Goal: Find contact information: Find contact information

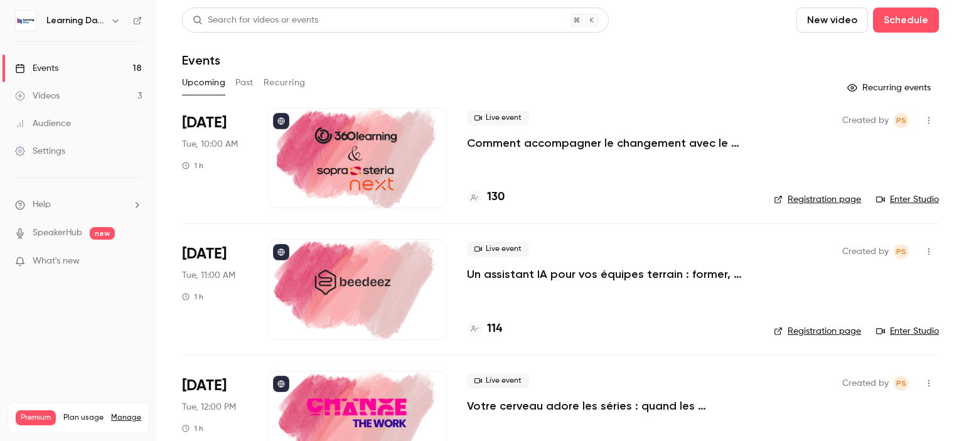
click at [78, 130] on link "Audience" at bounding box center [78, 124] width 157 height 28
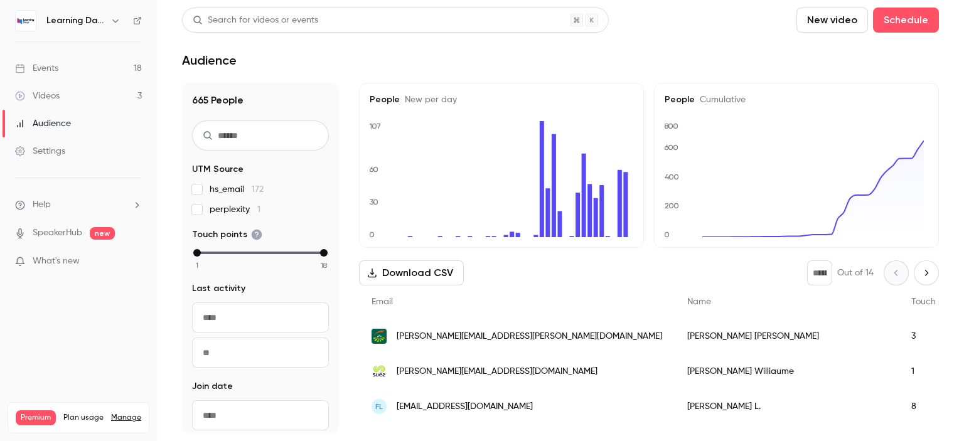
click at [483, 326] on div "[PERSON_NAME][EMAIL_ADDRESS][PERSON_NAME][DOMAIN_NAME]" at bounding box center [517, 336] width 316 height 35
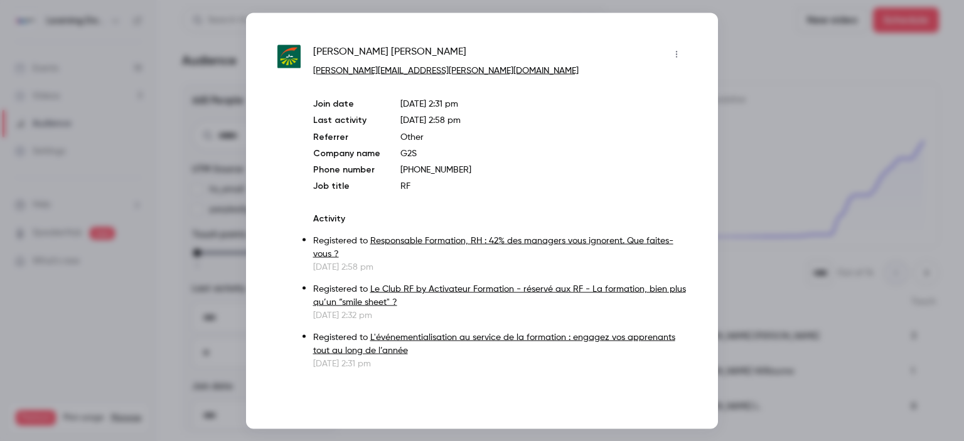
click at [765, 108] on div at bounding box center [482, 220] width 964 height 441
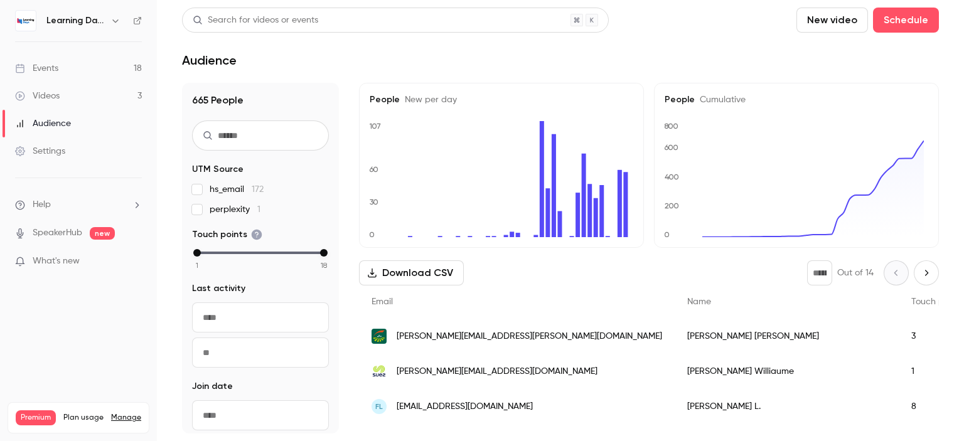
click at [82, 70] on link "Events 18" at bounding box center [78, 69] width 157 height 28
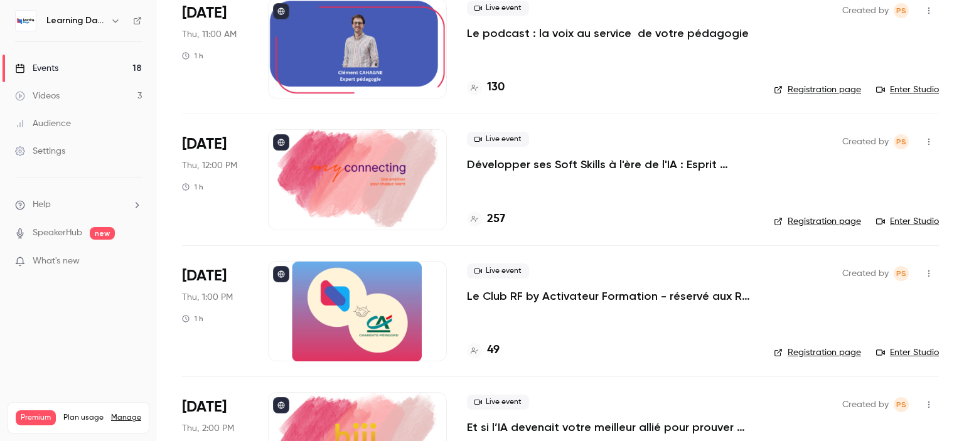
scroll to position [1836, 0]
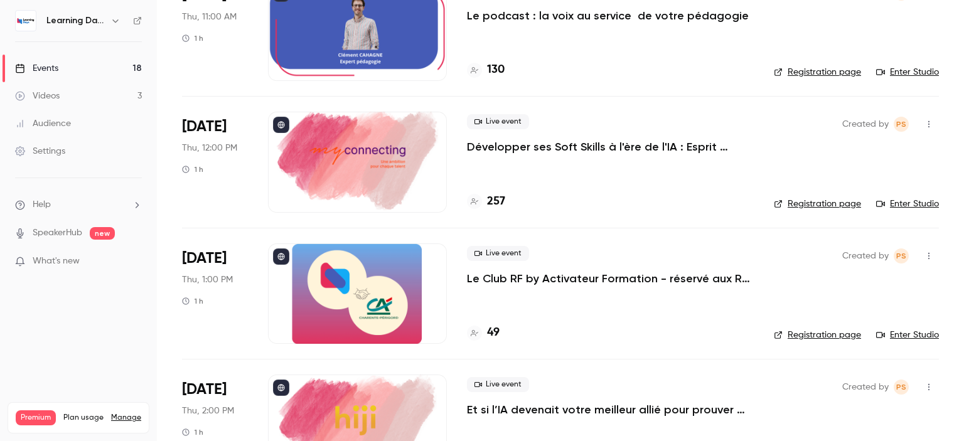
click at [490, 331] on h4 "49" at bounding box center [493, 333] width 13 height 17
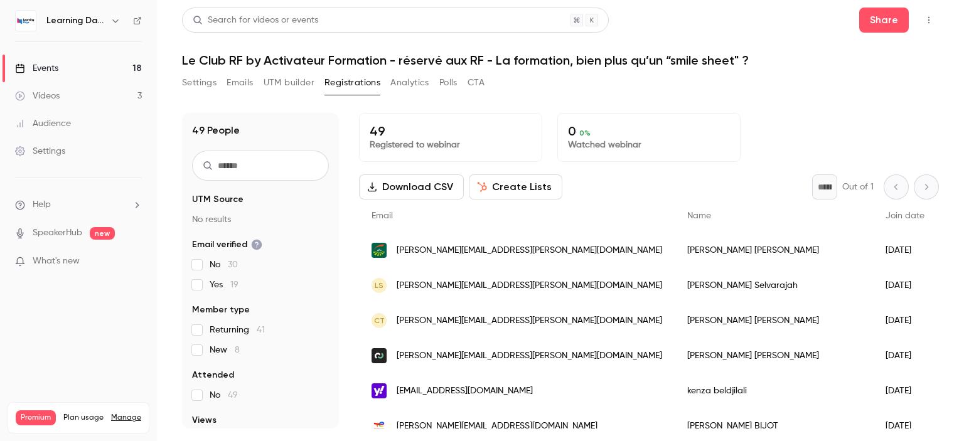
click at [78, 71] on link "Events 18" at bounding box center [78, 69] width 157 height 28
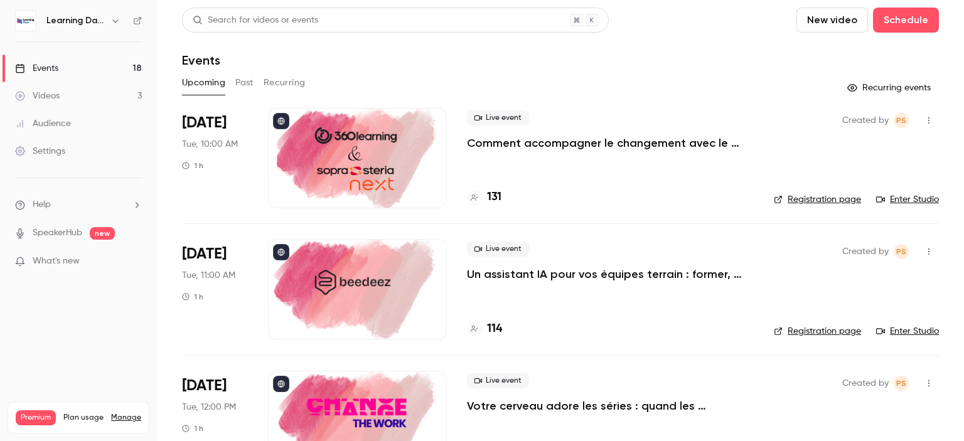
click at [656, 138] on p "Comment accompagner le changement avec le skills-based learning ?" at bounding box center [610, 143] width 287 height 15
click at [491, 198] on h4 "131" at bounding box center [494, 197] width 14 height 17
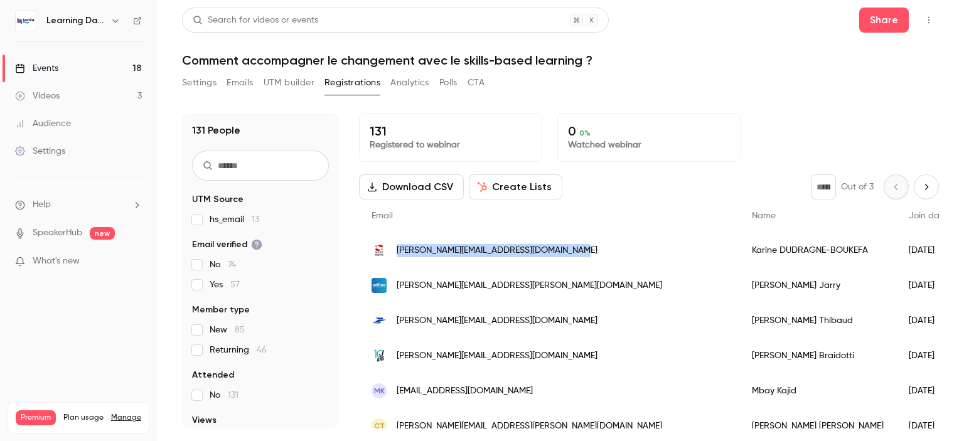
drag, startPoint x: 573, startPoint y: 262, endPoint x: 394, endPoint y: 258, distance: 178.4
click at [394, 258] on div "[PERSON_NAME][EMAIL_ADDRESS][DOMAIN_NAME]" at bounding box center [549, 250] width 381 height 35
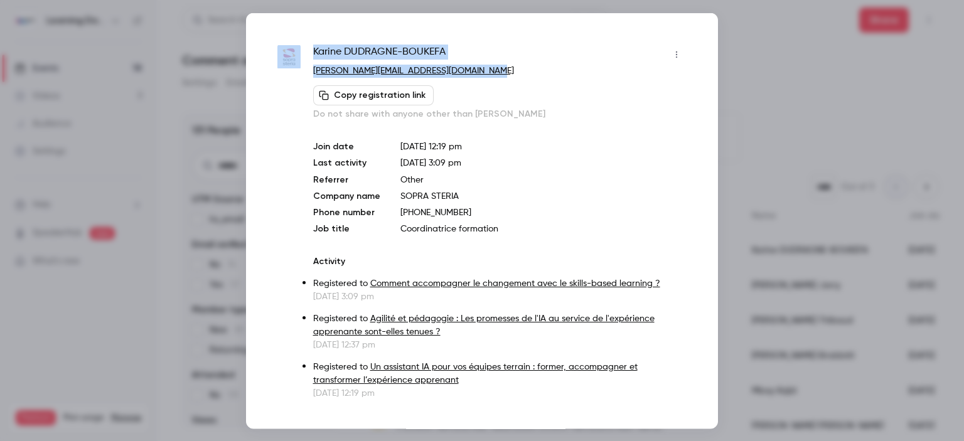
drag, startPoint x: 519, startPoint y: 72, endPoint x: 303, endPoint y: 69, distance: 216.7
click at [303, 69] on div "Karine DUDRAGNE-BOUKEFA karine.dudragne-boukefa@soprasteria.com Copy registrati…" at bounding box center [482, 221] width 409 height 355
copy div "Karine DUDRAGNE-BOUKEFA karine.dudragne-boukefa@soprasteria.com"
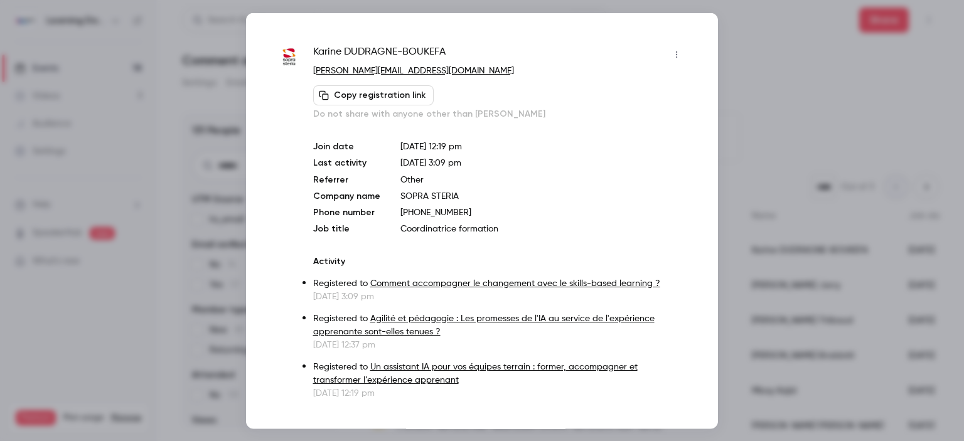
click at [789, 107] on div at bounding box center [482, 220] width 964 height 441
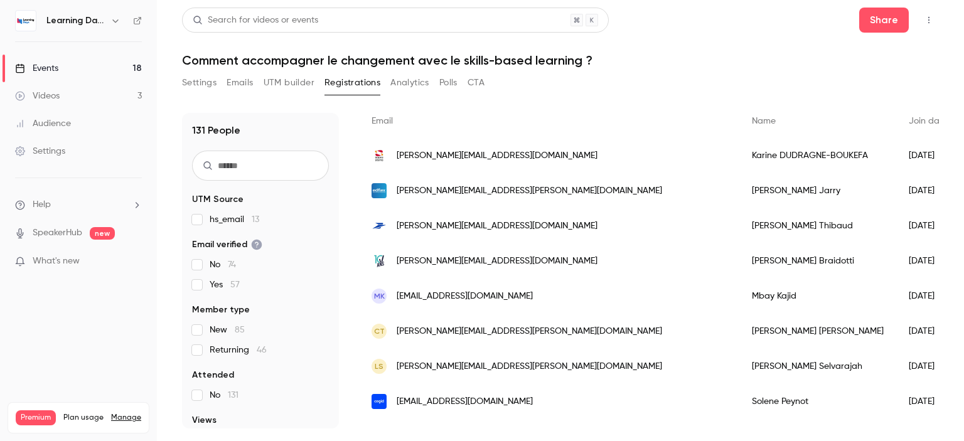
scroll to position [98, 0]
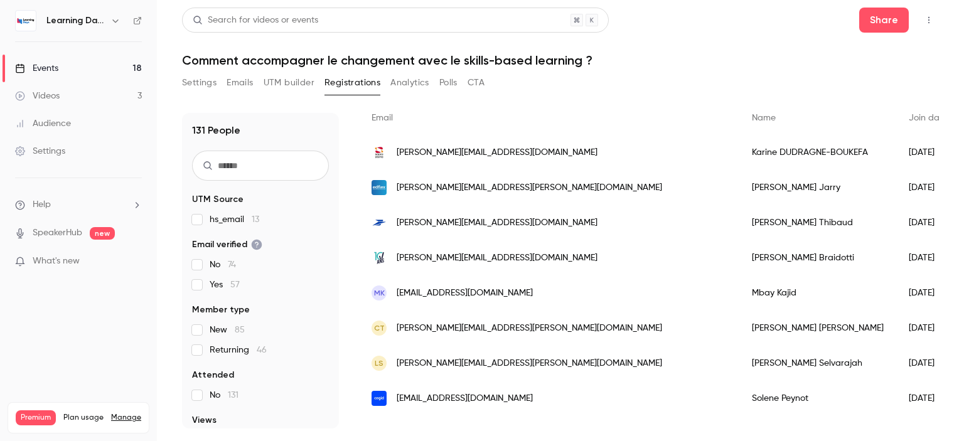
click at [65, 132] on link "Audience" at bounding box center [78, 124] width 157 height 28
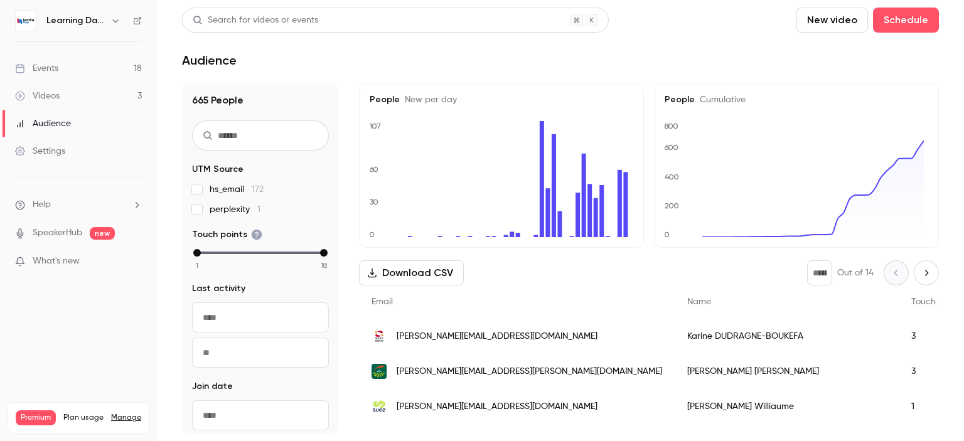
click at [254, 132] on input "text" at bounding box center [260, 136] width 137 height 30
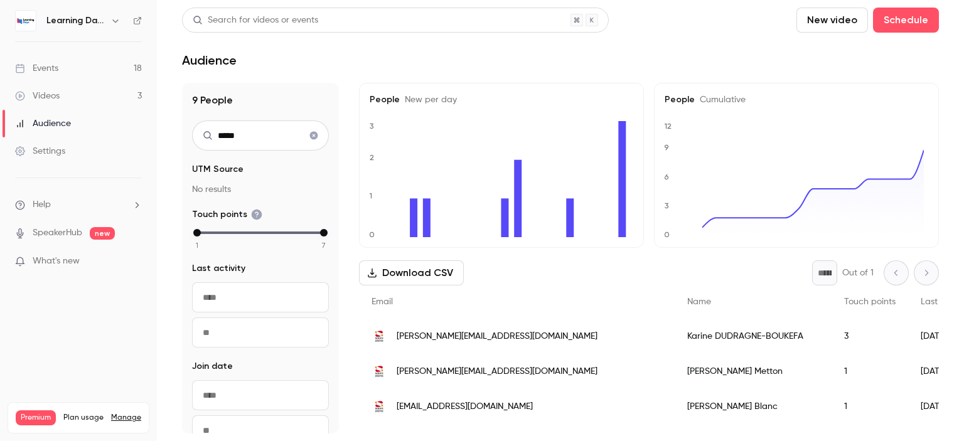
type input "*****"
click at [73, 67] on link "Events 18" at bounding box center [78, 69] width 157 height 28
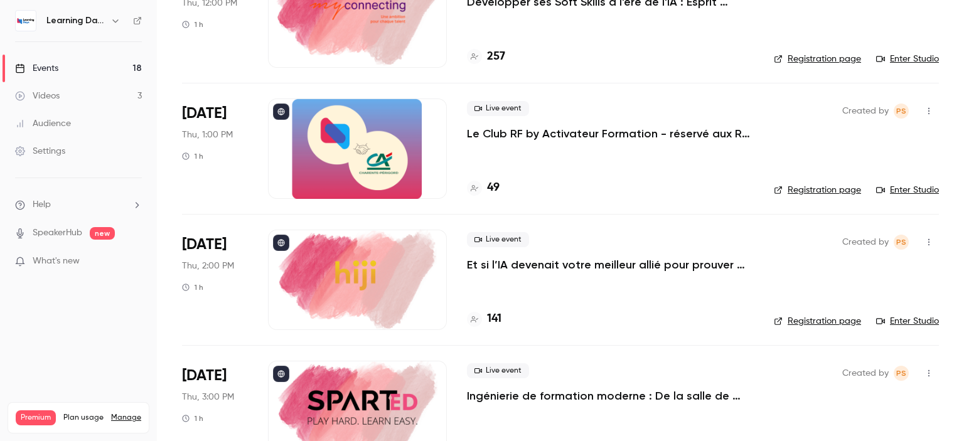
scroll to position [2022, 0]
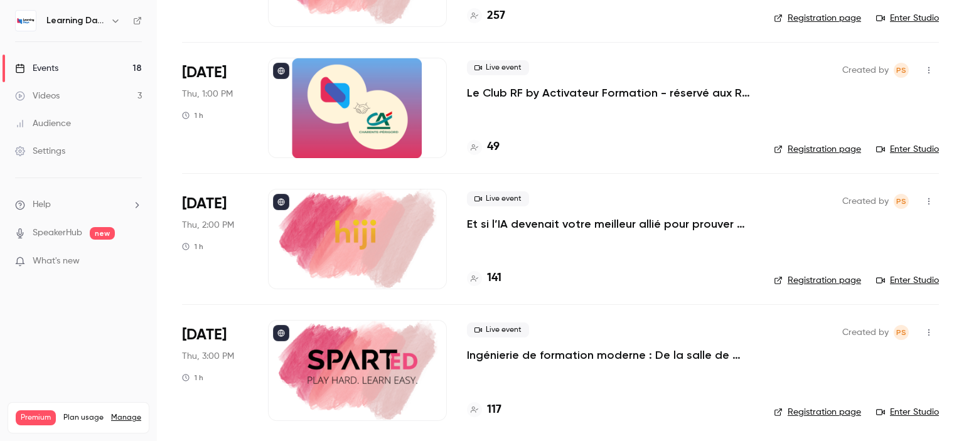
click at [72, 131] on link "Audience" at bounding box center [78, 124] width 157 height 28
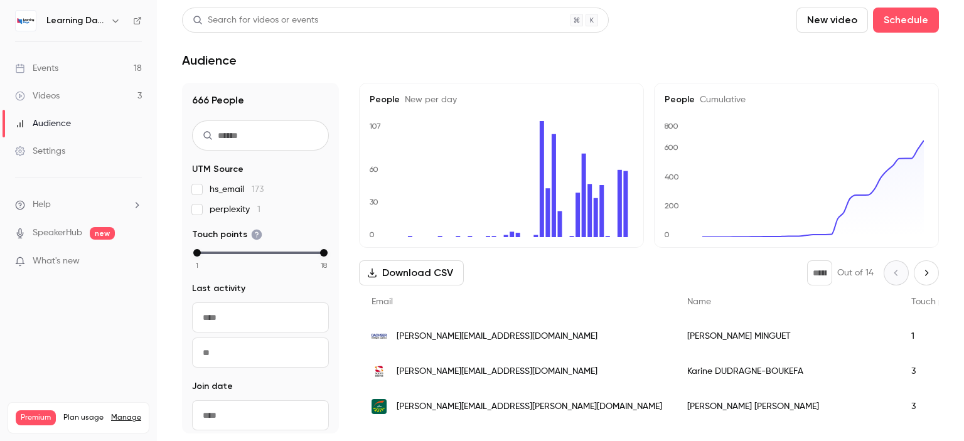
click at [63, 121] on div "Audience" at bounding box center [43, 123] width 56 height 13
drag, startPoint x: 278, startPoint y: 214, endPoint x: 252, endPoint y: 207, distance: 26.7
click at [216, 208] on label "perplexity 1" at bounding box center [260, 209] width 137 height 13
click at [242, 210] on span "perplexity 1" at bounding box center [235, 209] width 51 height 13
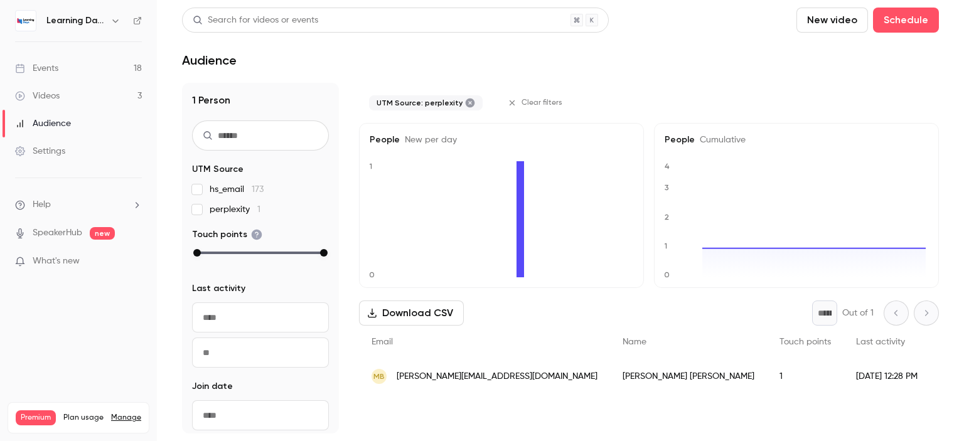
scroll to position [131, 0]
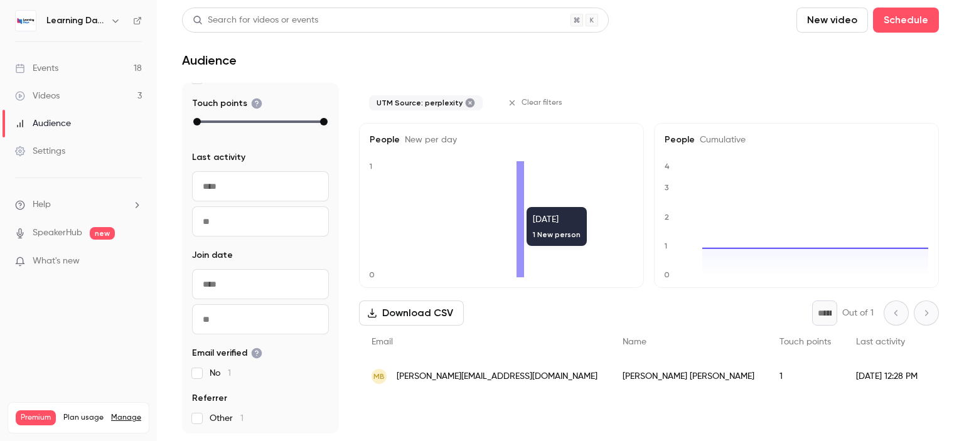
click at [517, 253] on icon at bounding box center [521, 219] width 8 height 116
click at [203, 376] on label "No 1" at bounding box center [260, 373] width 137 height 13
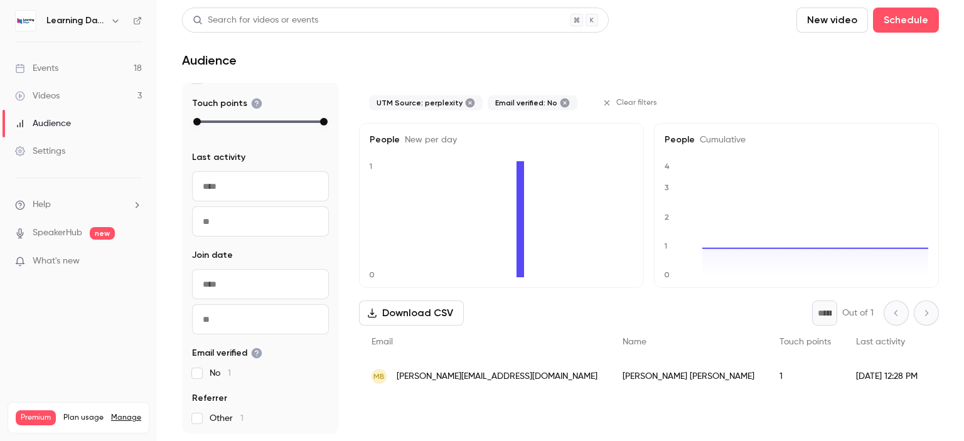
click at [203, 376] on label "No 1" at bounding box center [260, 373] width 137 height 13
click at [466, 104] on icon at bounding box center [470, 103] width 9 height 9
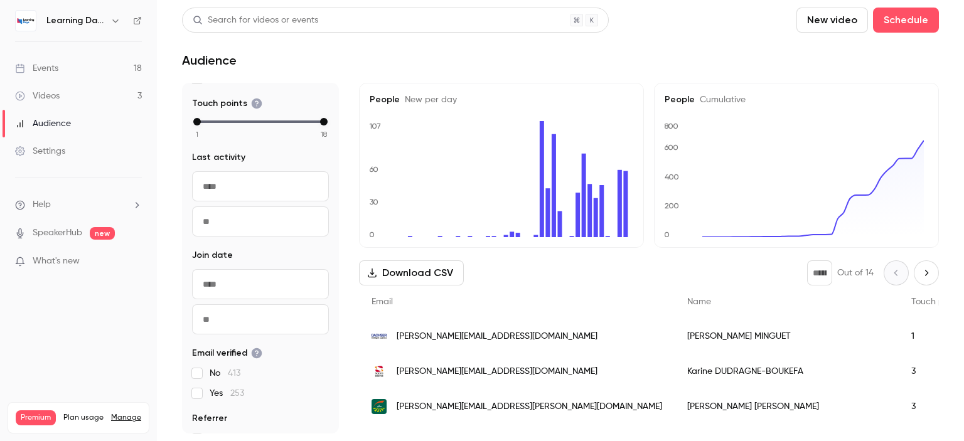
click at [195, 367] on label "No 413" at bounding box center [260, 373] width 137 height 13
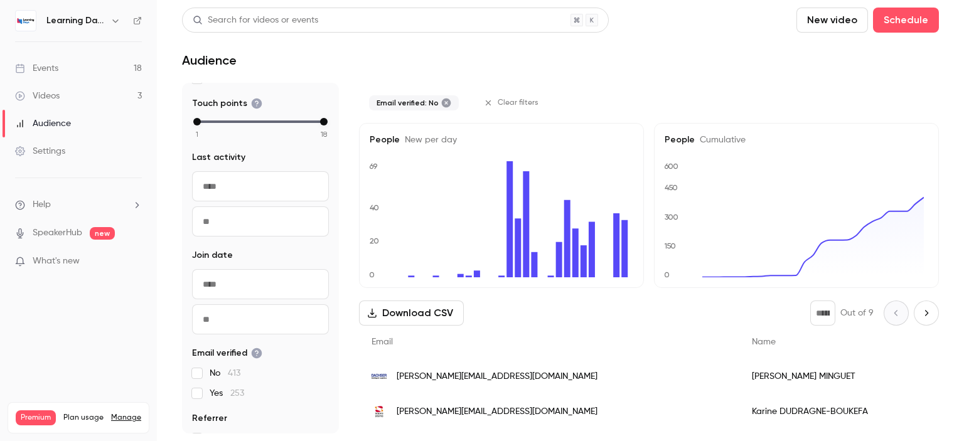
click at [416, 139] on span "New per day" at bounding box center [428, 140] width 57 height 9
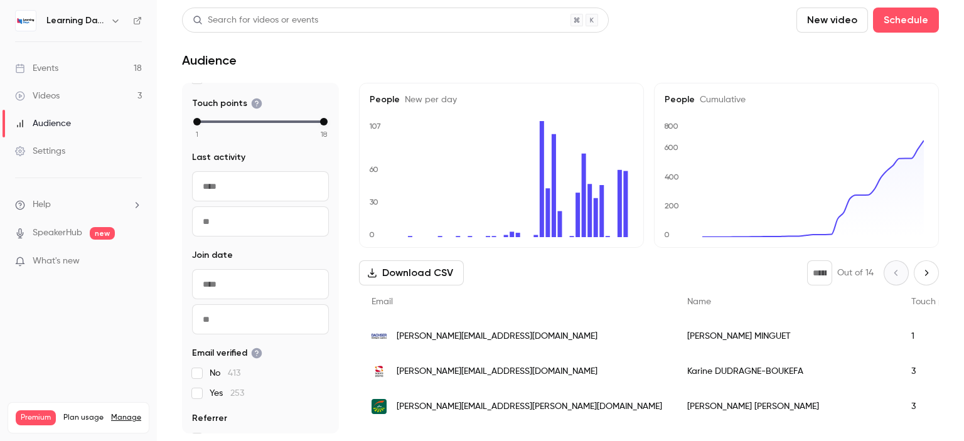
click at [70, 22] on h6 "Learning Days" at bounding box center [75, 20] width 59 height 13
click at [70, 119] on div "Audience" at bounding box center [43, 123] width 56 height 13
click at [70, 125] on div "Audience" at bounding box center [43, 123] width 56 height 13
click at [58, 94] on div "Videos" at bounding box center [37, 96] width 45 height 13
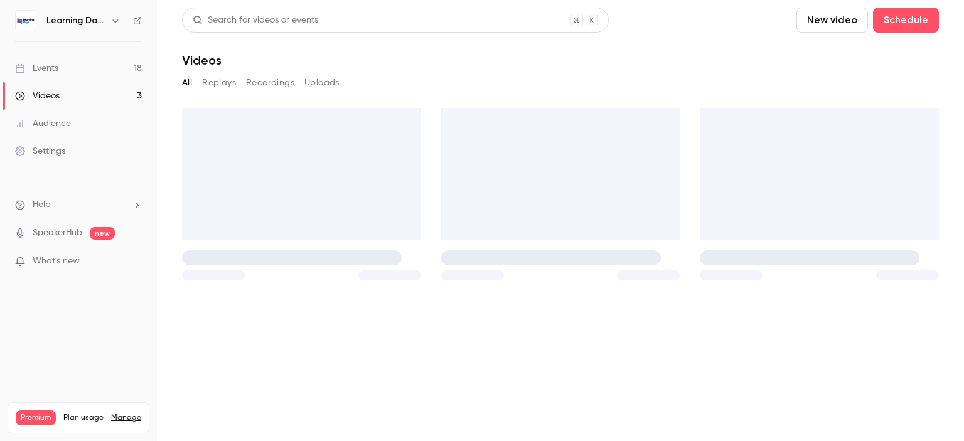
click at [66, 119] on div "Audience" at bounding box center [43, 123] width 56 height 13
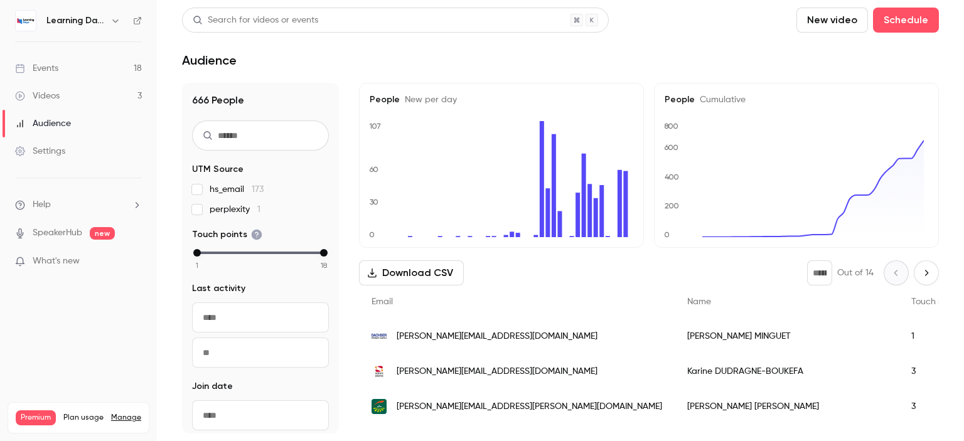
click at [73, 91] on link "Videos 3" at bounding box center [78, 96] width 157 height 28
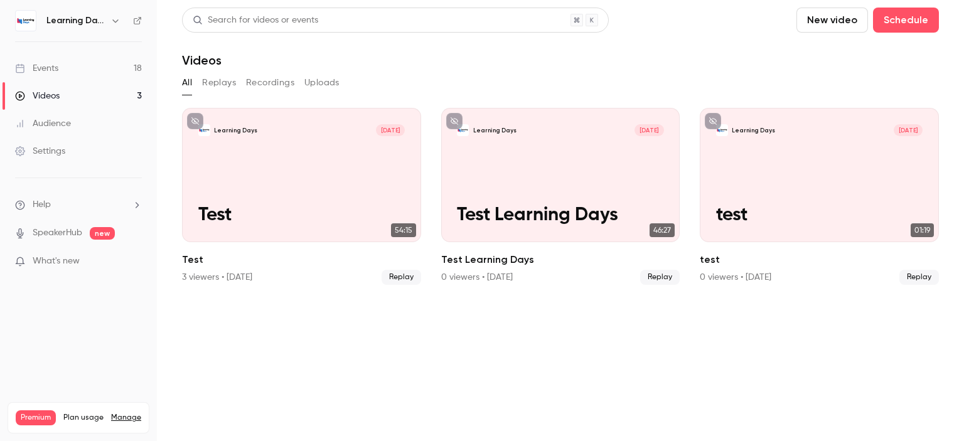
click at [81, 71] on link "Events 18" at bounding box center [78, 69] width 157 height 28
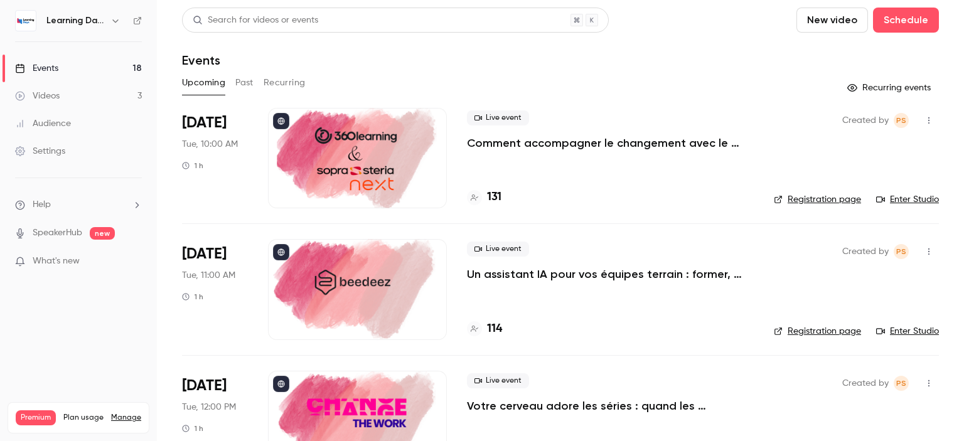
click at [138, 19] on icon at bounding box center [138, 21] width 8 height 8
drag, startPoint x: 964, startPoint y: 48, endPoint x: 964, endPoint y: -17, distance: 65.3
click at [964, 0] on html "Learning Days Events 18 Videos 3 Audience Settings Help SpeakerHub new What's n…" at bounding box center [482, 270] width 964 height 540
click at [76, 127] on link "Audience" at bounding box center [78, 124] width 157 height 28
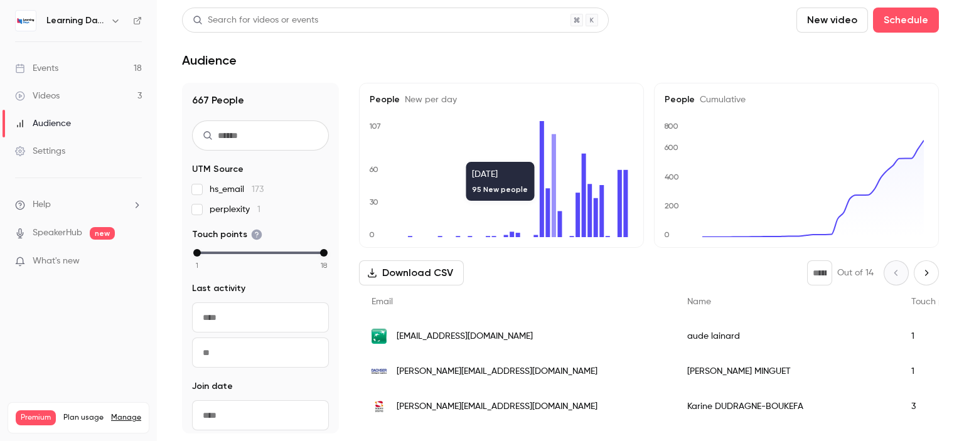
click at [537, 333] on div "[EMAIL_ADDRESS][DOMAIN_NAME]" at bounding box center [517, 336] width 316 height 35
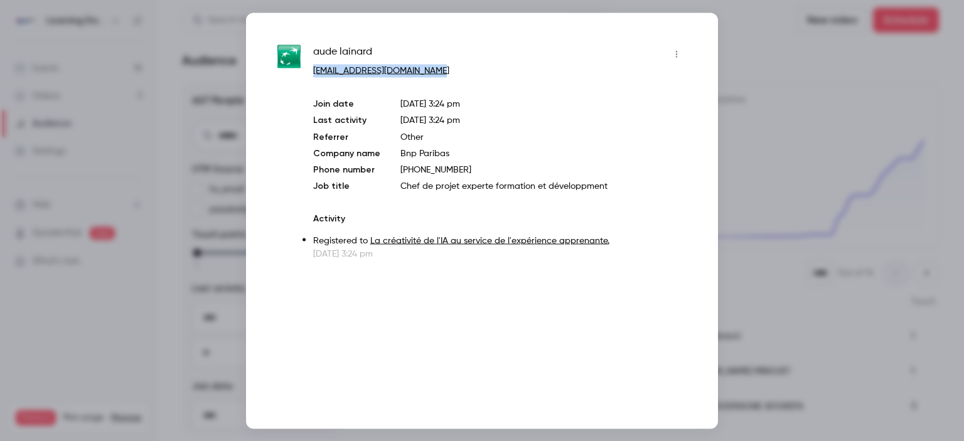
drag, startPoint x: 460, startPoint y: 75, endPoint x: 314, endPoint y: 72, distance: 146.3
click at [314, 72] on p "[EMAIL_ADDRESS][DOMAIN_NAME]" at bounding box center [500, 70] width 374 height 13
copy link "[EMAIL_ADDRESS][DOMAIN_NAME]"
click at [737, 81] on div at bounding box center [482, 220] width 964 height 441
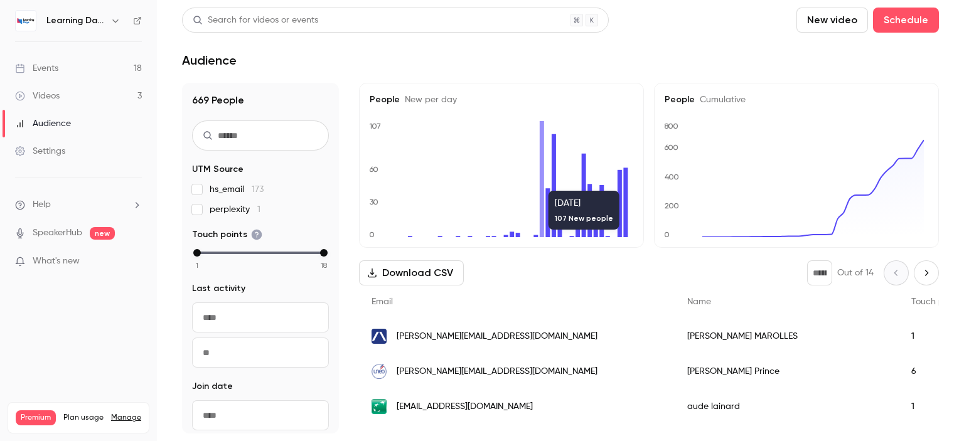
click at [543, 338] on span "[PERSON_NAME][EMAIL_ADDRESS][DOMAIN_NAME]" at bounding box center [497, 336] width 201 height 13
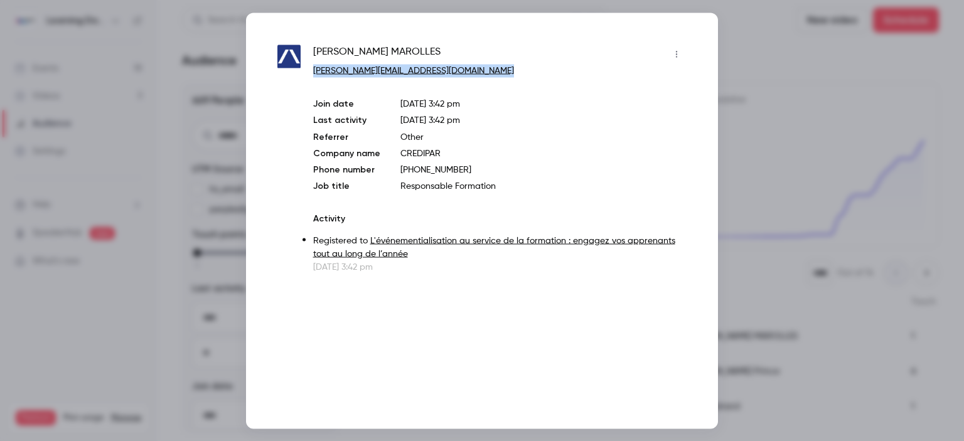
drag, startPoint x: 492, startPoint y: 67, endPoint x: 314, endPoint y: 68, distance: 178.3
click at [314, 68] on p "[PERSON_NAME][EMAIL_ADDRESS][DOMAIN_NAME]" at bounding box center [500, 70] width 374 height 13
copy link "[PERSON_NAME][EMAIL_ADDRESS][DOMAIN_NAME]"
click at [198, 35] on div at bounding box center [482, 220] width 964 height 441
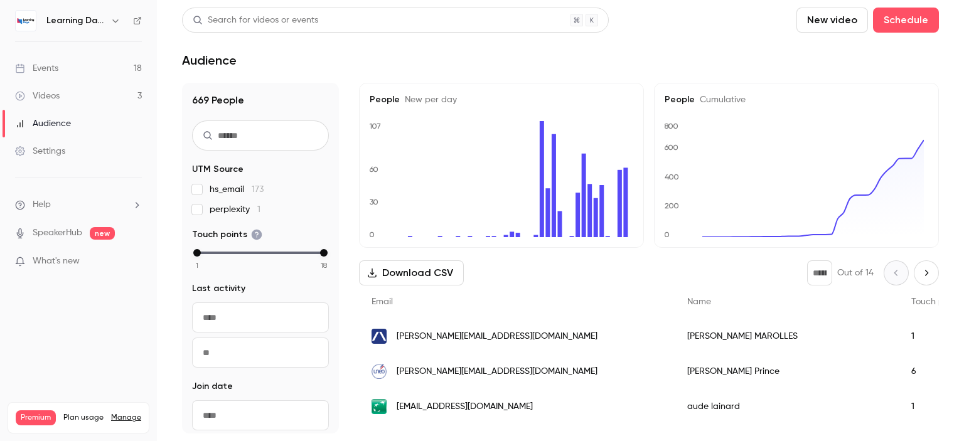
click at [67, 67] on link "Events 18" at bounding box center [78, 69] width 157 height 28
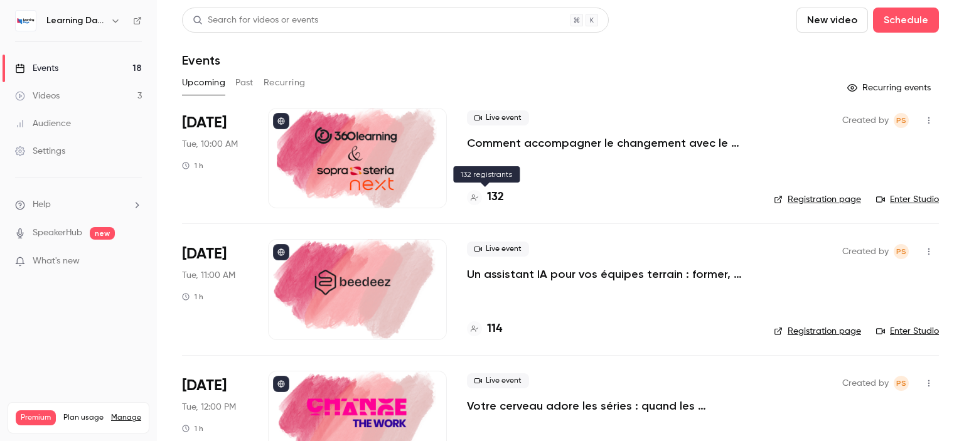
click at [497, 198] on h4 "132" at bounding box center [495, 197] width 17 height 17
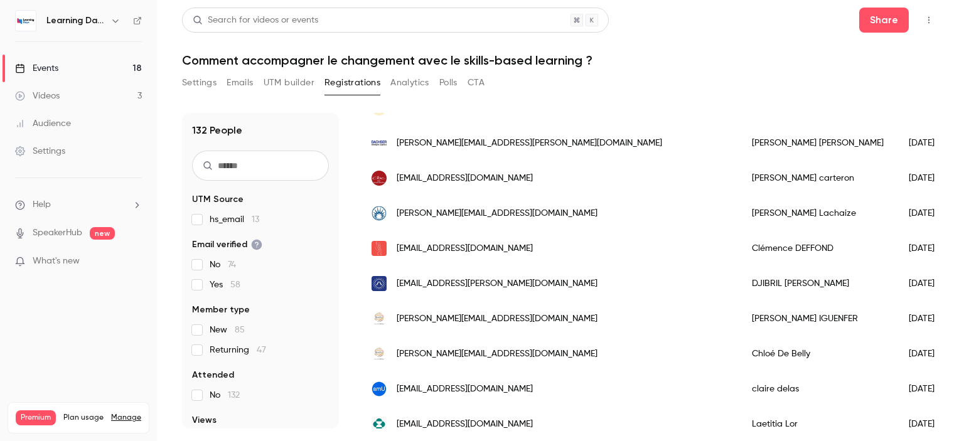
scroll to position [1571, 0]
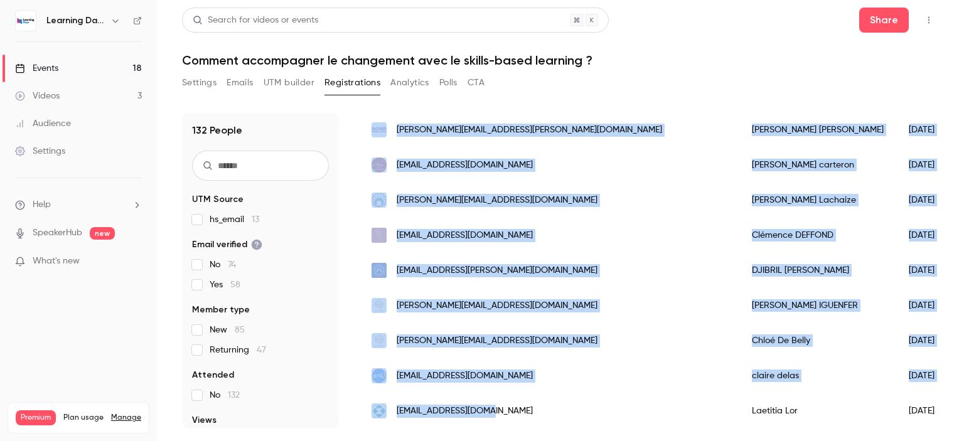
drag, startPoint x: 363, startPoint y: 252, endPoint x: 583, endPoint y: 397, distance: 263.0
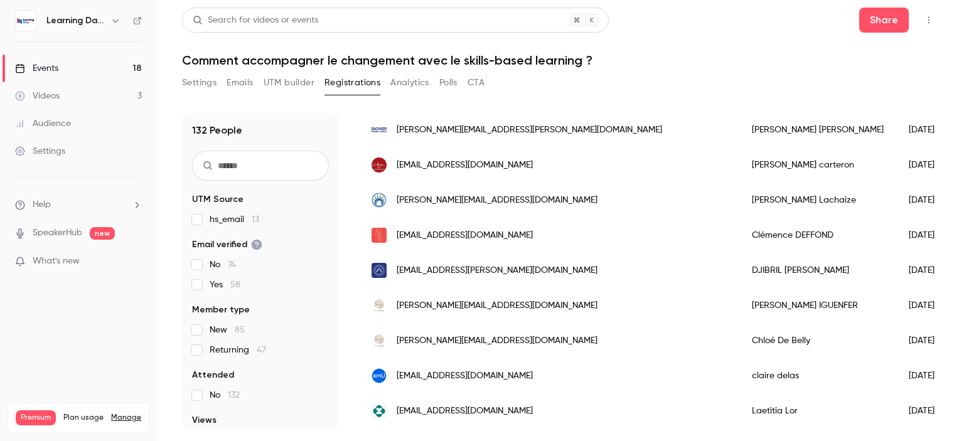
click at [724, 62] on h1 "Comment accompagner le changement avec le skills-based learning ?" at bounding box center [560, 60] width 757 height 15
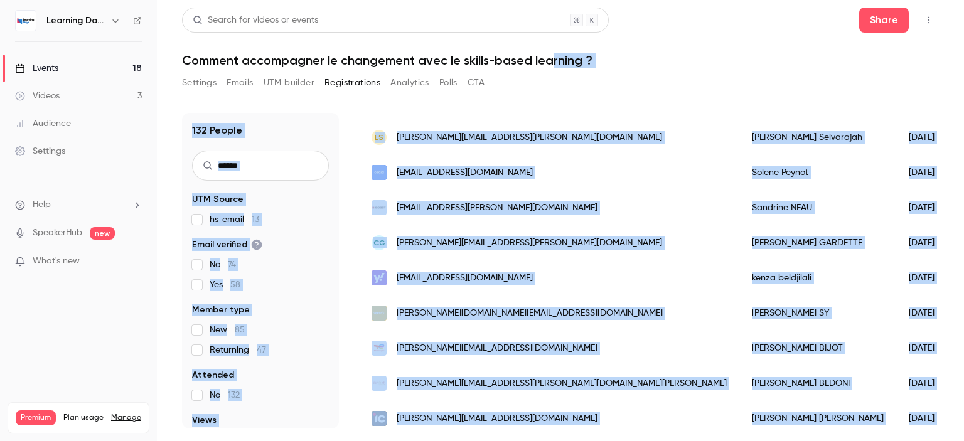
scroll to position [0, 0]
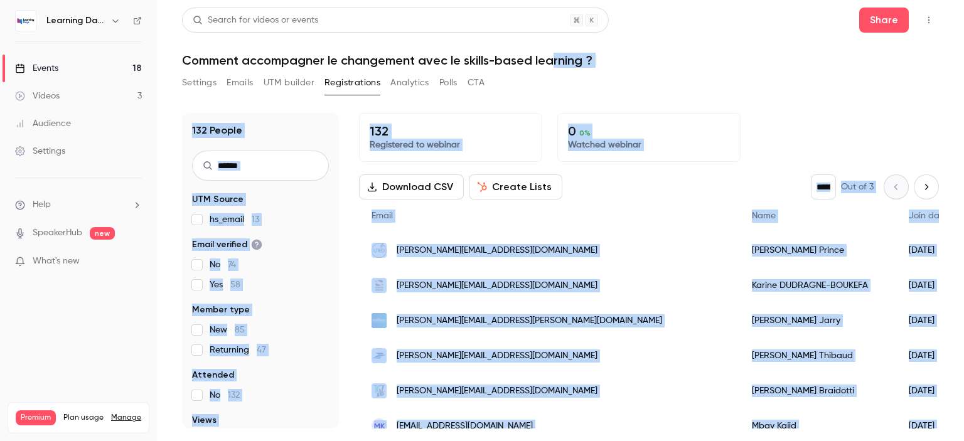
drag, startPoint x: 557, startPoint y: 408, endPoint x: 555, endPoint y: 53, distance: 354.8
click at [555, 53] on div "Search for videos or events Share Comment accompagner le changement avec le ski…" at bounding box center [560, 218] width 757 height 421
click at [701, 110] on div "132 People UTM Source hs_email 13 Email verified No 74 Yes 58 Member type New 8…" at bounding box center [560, 263] width 757 height 331
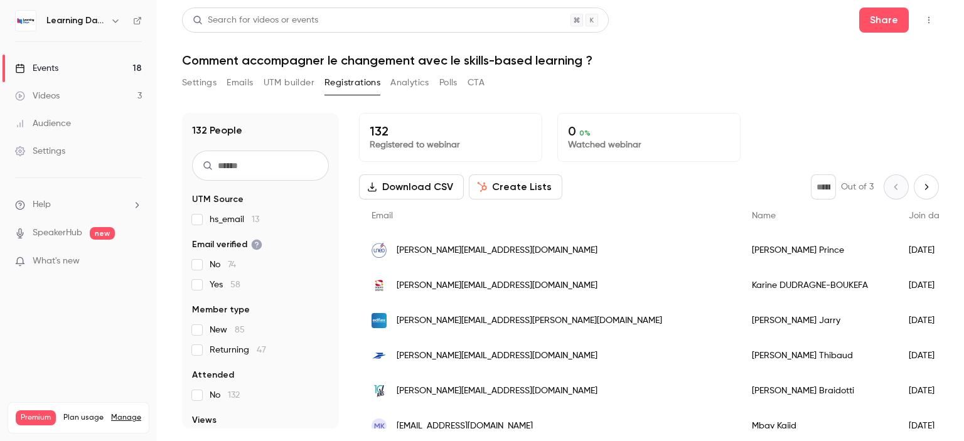
click at [411, 185] on button "Download CSV" at bounding box center [411, 187] width 105 height 25
click at [73, 72] on link "Events 18" at bounding box center [78, 69] width 157 height 28
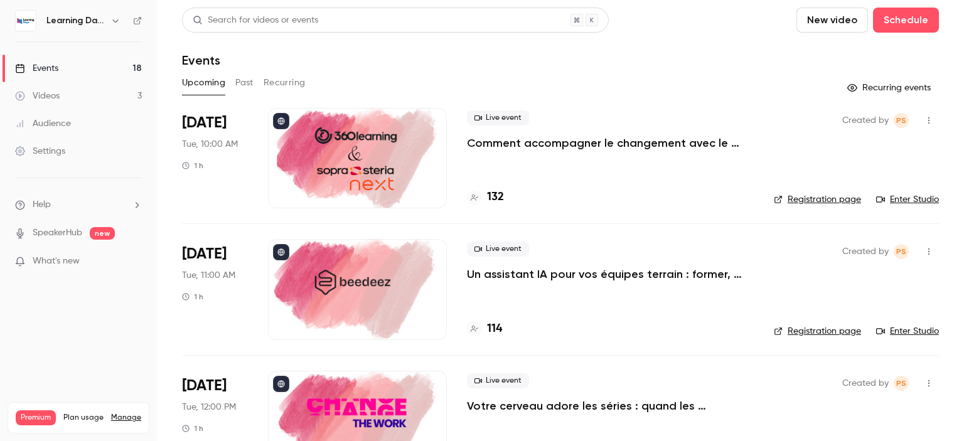
click at [73, 124] on link "Audience" at bounding box center [78, 124] width 157 height 28
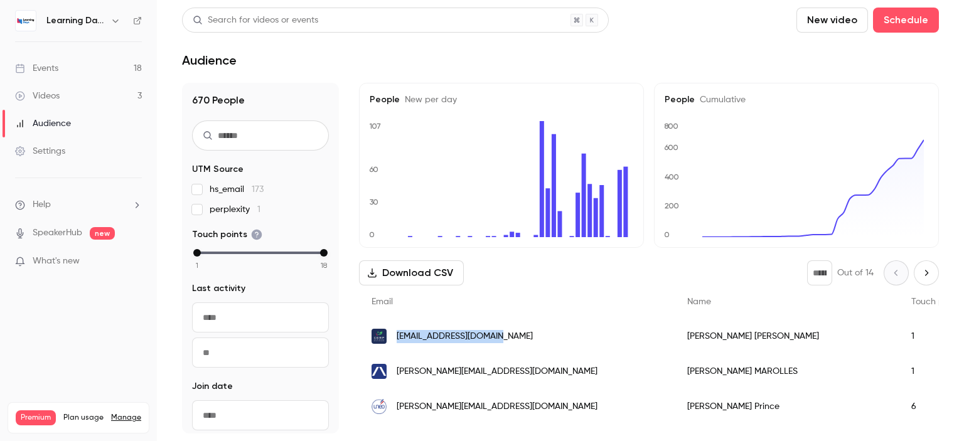
drag, startPoint x: 526, startPoint y: 338, endPoint x: 397, endPoint y: 338, distance: 129.4
click at [397, 338] on div "[EMAIL_ADDRESS][DOMAIN_NAME]" at bounding box center [517, 336] width 316 height 35
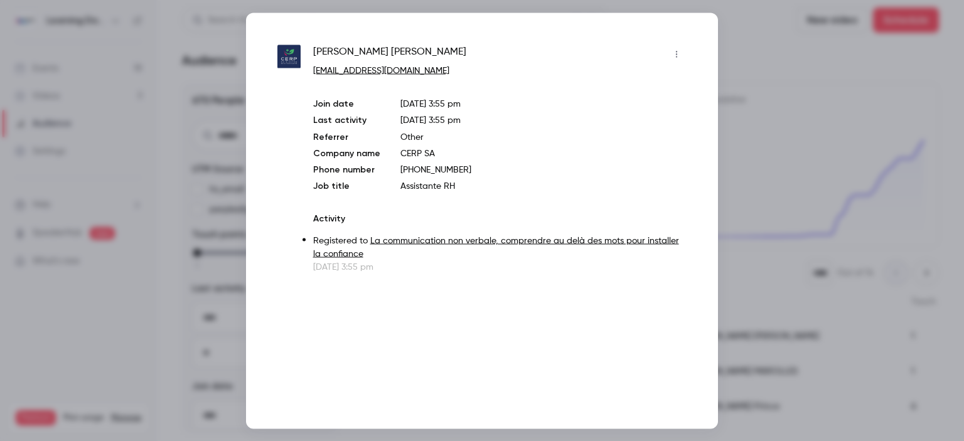
click at [748, 85] on div at bounding box center [482, 220] width 964 height 441
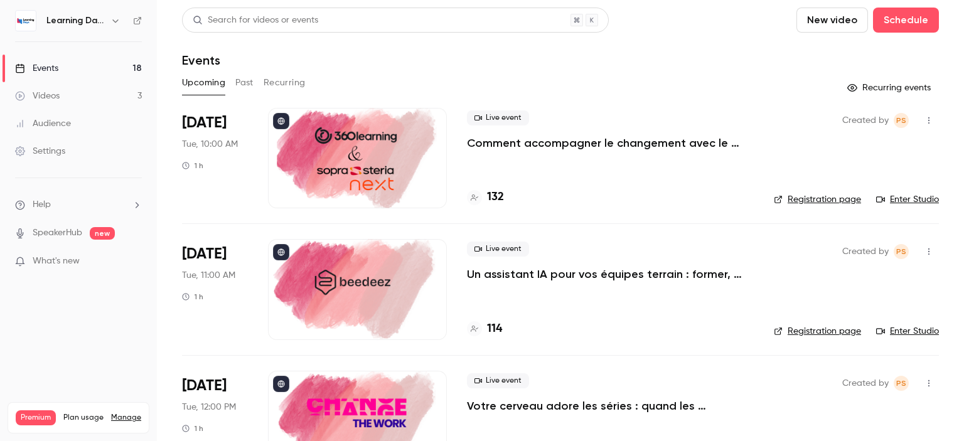
click at [60, 127] on div "Audience" at bounding box center [43, 123] width 56 height 13
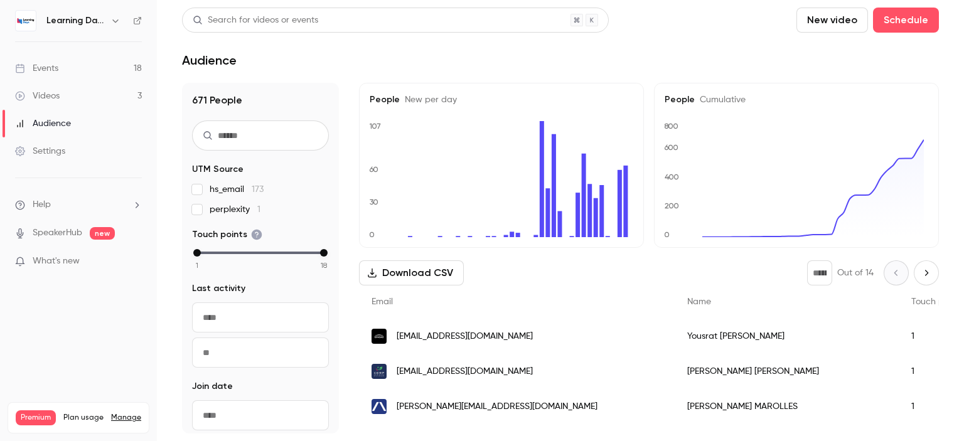
click at [526, 333] on span "[EMAIL_ADDRESS][DOMAIN_NAME]" at bounding box center [465, 336] width 136 height 13
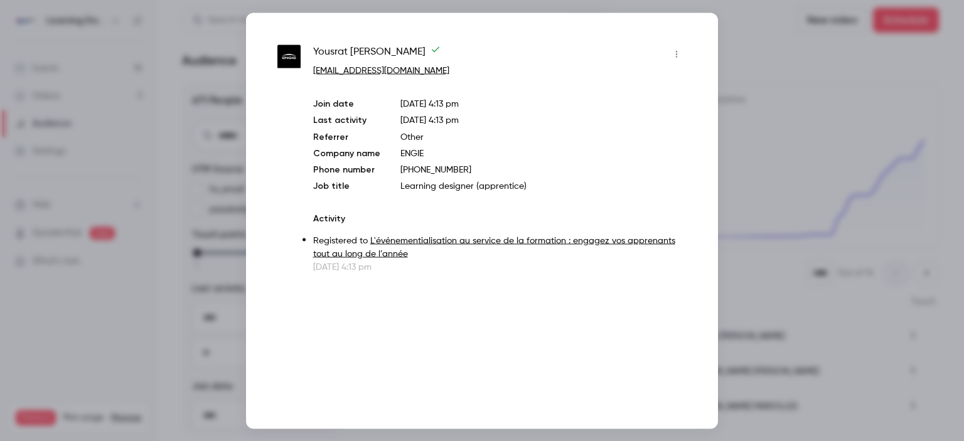
click at [487, 239] on link "L'événementialisation au service de la formation : engagez vos apprenants tout …" at bounding box center [494, 247] width 362 height 22
click at [751, 75] on div at bounding box center [482, 220] width 964 height 441
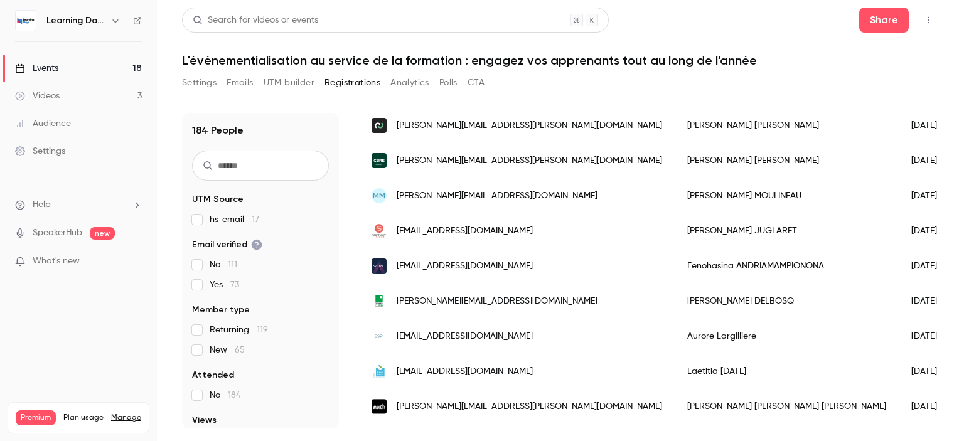
scroll to position [691, 0]
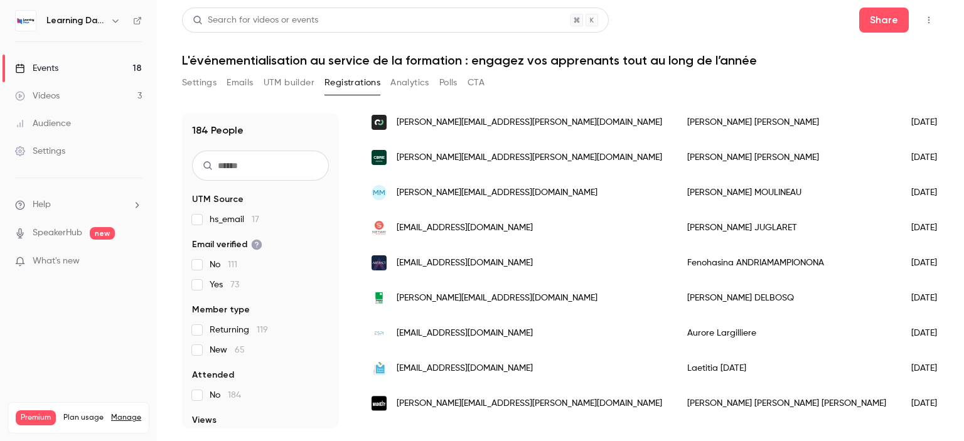
click at [483, 121] on span "[PERSON_NAME][EMAIL_ADDRESS][PERSON_NAME][DOMAIN_NAME]" at bounding box center [530, 122] width 266 height 13
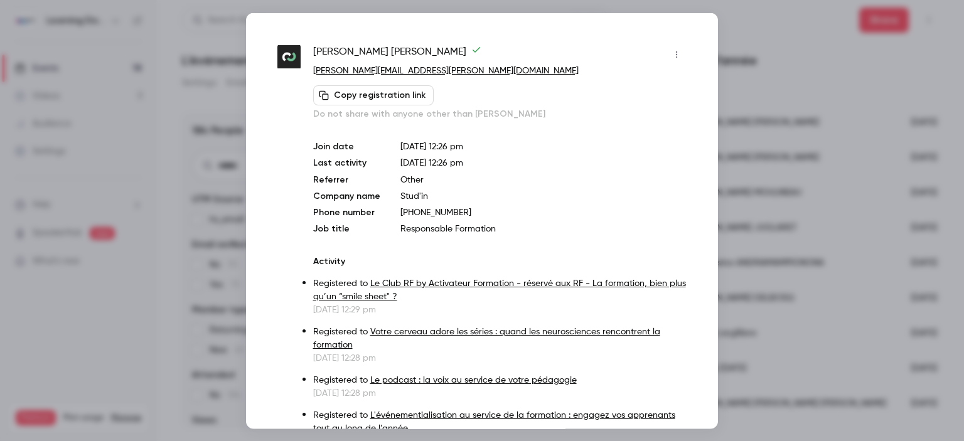
scroll to position [19, 0]
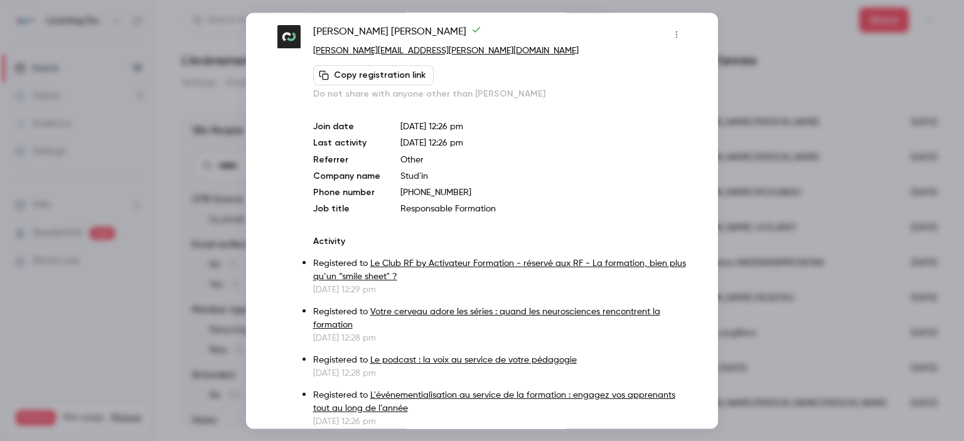
click at [515, 261] on link "Le Club RF by Activateur Formation - réservé aux RF - La formation, bien plus q…" at bounding box center [499, 270] width 373 height 22
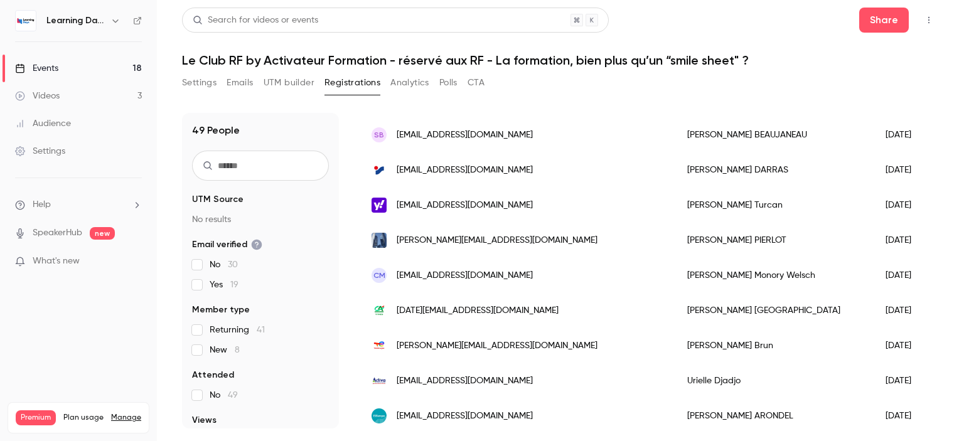
scroll to position [711, 0]
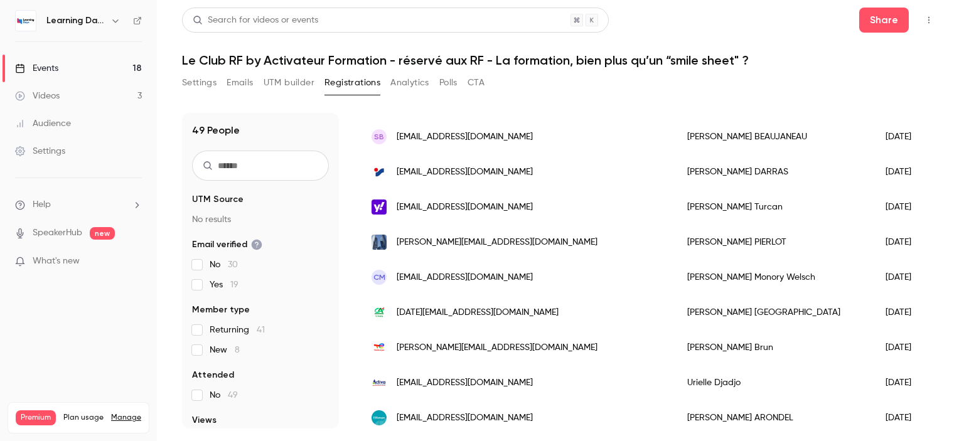
click at [75, 122] on link "Audience" at bounding box center [78, 124] width 157 height 28
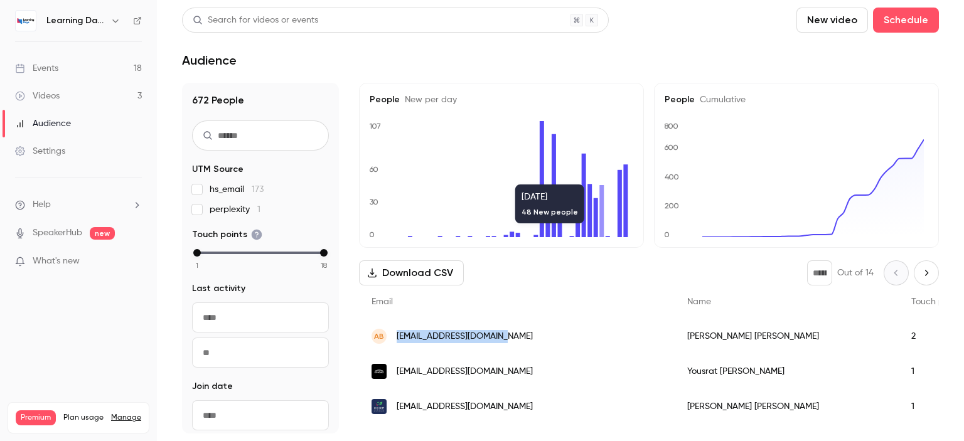
drag, startPoint x: 520, startPoint y: 335, endPoint x: 398, endPoint y: 338, distance: 121.9
click at [398, 338] on div "AB aurelieboutin@gmail.com" at bounding box center [517, 336] width 316 height 35
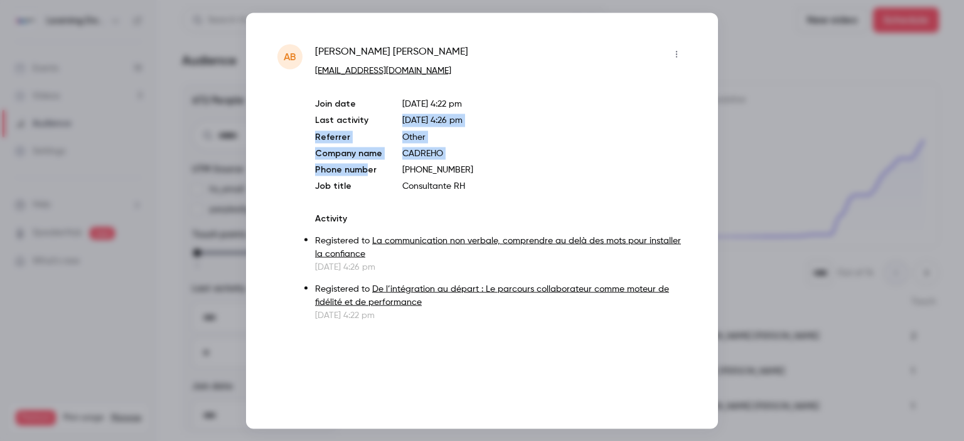
drag, startPoint x: 398, startPoint y: 338, endPoint x: 384, endPoint y: 125, distance: 213.4
click at [384, 126] on div "Join date Sep 30, 2025 4:22 pm Last activity Sep 30, 2025 4:26 pm Referrer Othe…" at bounding box center [501, 144] width 372 height 95
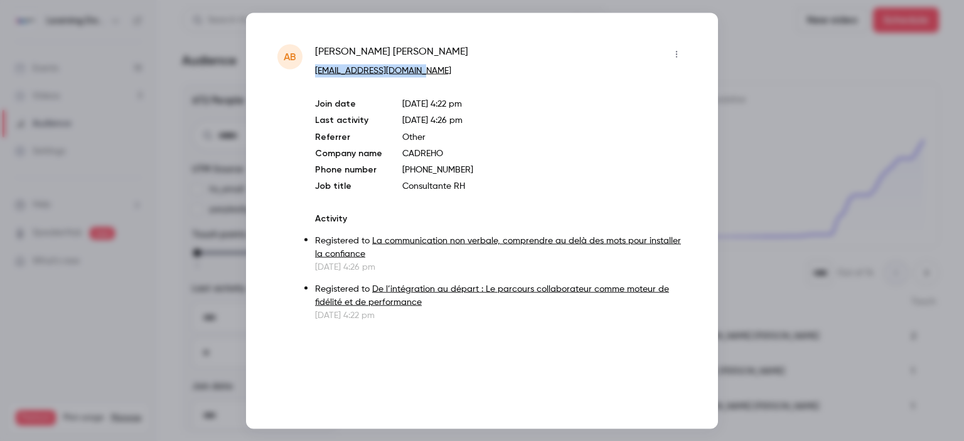
drag, startPoint x: 455, startPoint y: 75, endPoint x: 315, endPoint y: 75, distance: 140.0
click at [315, 75] on p "[EMAIL_ADDRESS][DOMAIN_NAME]" at bounding box center [501, 70] width 372 height 13
